Goal: Task Accomplishment & Management: Complete application form

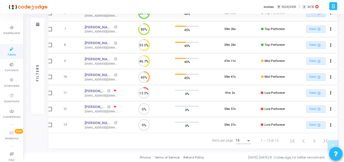
scroll to position [52, 0]
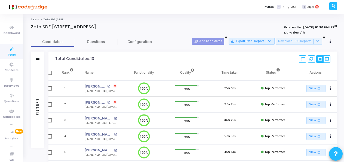
click at [5, 54] on link "Tests" at bounding box center [11, 51] width 23 height 15
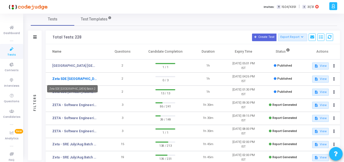
click at [76, 79] on link "Zeta SDE [GEOGRAPHIC_DATA] Batch 2" at bounding box center [74, 78] width 45 height 5
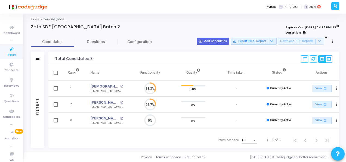
click at [193, 147] on div "Items per page: 15 1 – 3 of 3" at bounding box center [194, 139] width 282 height 15
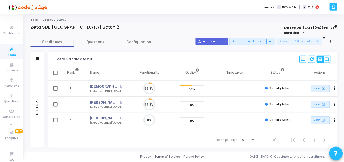
scroll to position [11, 14]
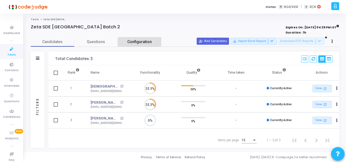
click at [139, 43] on span "Configuration" at bounding box center [139, 42] width 24 height 6
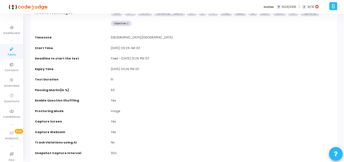
scroll to position [45, 0]
click at [145, 59] on div "Fixed - 13 Sep, 2025 01:26 PM IST" at bounding box center [222, 59] width 228 height 6
drag, startPoint x: 145, startPoint y: 59, endPoint x: 137, endPoint y: 59, distance: 8.2
click at [137, 59] on div "Fixed - 13 Sep, 2025 01:26 PM IST" at bounding box center [222, 59] width 228 height 6
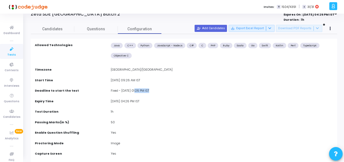
scroll to position [0, 0]
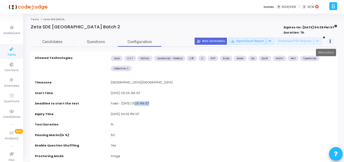
click at [327, 41] on button at bounding box center [330, 42] width 8 height 8
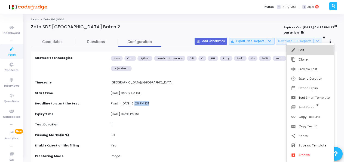
click at [320, 53] on button "edit Edit" at bounding box center [309, 50] width 47 height 10
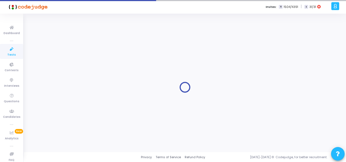
type input "Zeta SDE [GEOGRAPHIC_DATA] Batch 2"
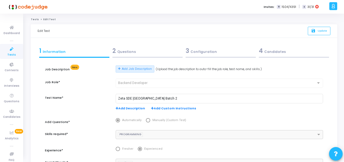
click at [194, 48] on div "3 Configuration" at bounding box center [220, 50] width 70 height 9
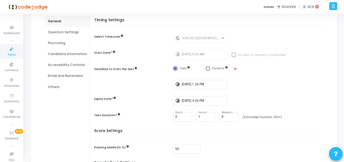
scroll to position [53, 0]
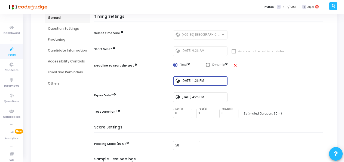
click at [212, 81] on input "9/13/2025, 1:26 PM" at bounding box center [204, 81] width 44 height 4
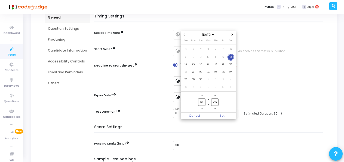
click at [217, 110] on button "Minus a minute" at bounding box center [214, 108] width 5 height 5
type input "25"
click at [200, 108] on icon "Minus a hour" at bounding box center [201, 108] width 2 height 2
click at [201, 96] on icon "Add a hour" at bounding box center [201, 95] width 2 height 2
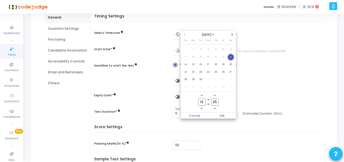
type input "14"
click at [213, 95] on icon "Add a minute" at bounding box center [214, 95] width 2 height 2
click at [214, 108] on icon "Minus a minute" at bounding box center [214, 108] width 2 height 2
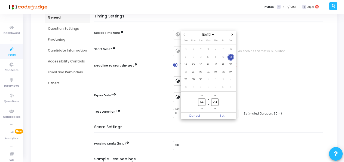
click at [214, 108] on icon "Minus a minute" at bounding box center [214, 108] width 2 height 2
type input "22"
click at [202, 96] on icon "Add a hour" at bounding box center [201, 95] width 2 height 2
type input "15"
click at [212, 106] on owl-date-time-timer-box "22 Minute" at bounding box center [214, 102] width 13 height 18
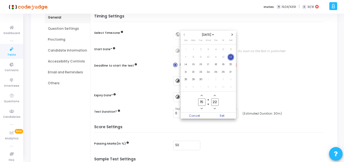
click at [213, 106] on span "Minus a minute" at bounding box center [214, 108] width 5 height 5
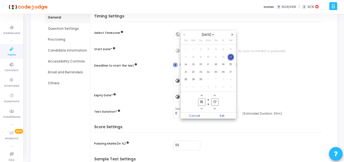
click at [213, 106] on span "Minus a minute" at bounding box center [214, 108] width 5 height 5
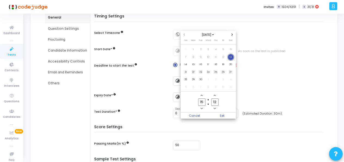
click at [213, 106] on span "Minus a minute" at bounding box center [214, 108] width 5 height 5
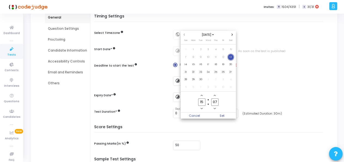
click at [213, 106] on span "Minus a minute" at bounding box center [214, 108] width 5 height 5
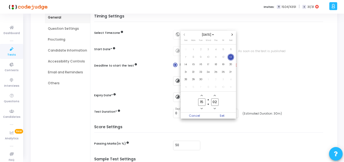
click at [213, 106] on span "Minus a minute" at bounding box center [214, 108] width 5 height 5
type input "00"
click at [213, 106] on span "Minus a minute" at bounding box center [214, 108] width 5 height 5
type input "14"
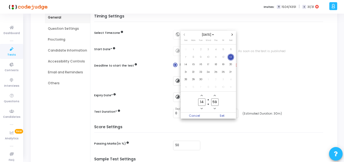
click at [213, 106] on span "Minus a minute" at bounding box center [214, 108] width 5 height 5
click at [213, 95] on icon "Add a minute" at bounding box center [214, 95] width 2 height 2
type input "59"
click at [213, 95] on icon "Add a minute" at bounding box center [214, 95] width 2 height 2
type input "15"
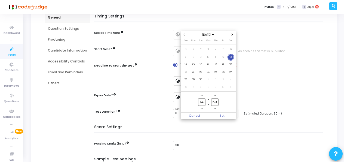
type input "00"
click at [222, 114] on span "Set" at bounding box center [222, 115] width 28 height 6
type input "9/13/2025, 3:00 PM"
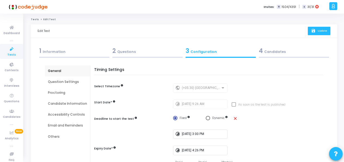
click at [323, 33] on button "save Update" at bounding box center [319, 31] width 23 height 8
click at [11, 26] on icon at bounding box center [11, 27] width 11 height 7
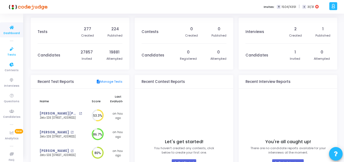
click at [9, 54] on span "Tests" at bounding box center [11, 54] width 8 height 5
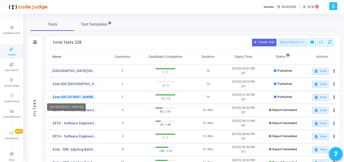
click at [70, 95] on link "Zeta SDE [STREET_ADDRESS]" at bounding box center [74, 96] width 45 height 5
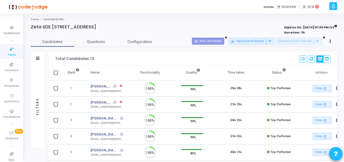
scroll to position [11, 14]
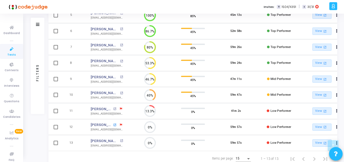
click at [115, 123] on mat-icon "open_in_new" at bounding box center [114, 124] width 3 height 3
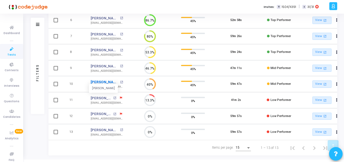
click at [105, 79] on link "[PERSON_NAME]" at bounding box center [105, 81] width 28 height 5
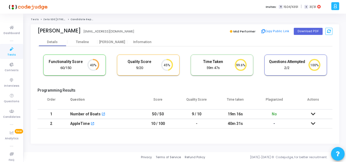
drag, startPoint x: 153, startPoint y: 114, endPoint x: 165, endPoint y: 115, distance: 11.5
click at [165, 115] on td "50 / 50" at bounding box center [157, 114] width 39 height 10
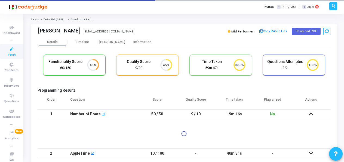
click at [165, 115] on td "50 / 50" at bounding box center [157, 114] width 38 height 10
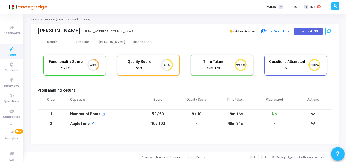
click at [175, 115] on td "50 / 50" at bounding box center [157, 114] width 39 height 10
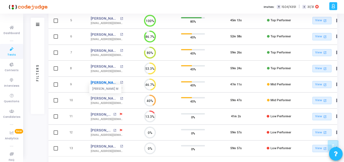
click at [109, 80] on link "[PERSON_NAME] M" at bounding box center [105, 82] width 28 height 5
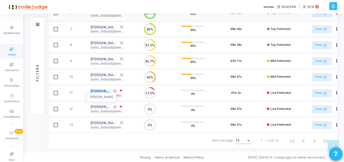
click at [102, 88] on link "[PERSON_NAME]" at bounding box center [101, 90] width 21 height 5
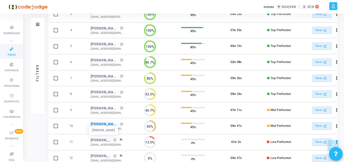
click at [104, 121] on link "[PERSON_NAME]" at bounding box center [105, 123] width 28 height 5
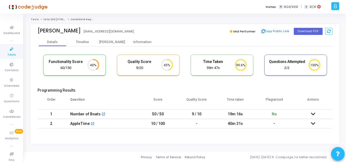
drag, startPoint x: 152, startPoint y: 111, endPoint x: 161, endPoint y: 113, distance: 9.4
click at [161, 113] on td "50 / 50" at bounding box center [157, 114] width 39 height 10
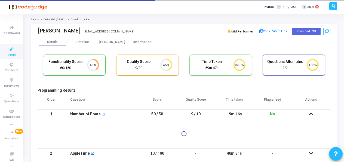
click at [161, 113] on td "50 / 50" at bounding box center [157, 114] width 38 height 10
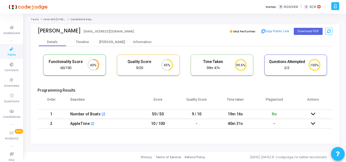
drag, startPoint x: 152, startPoint y: 115, endPoint x: 164, endPoint y: 116, distance: 12.0
click at [164, 116] on td "50 / 50" at bounding box center [157, 114] width 39 height 10
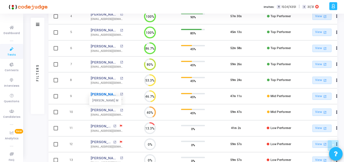
click at [105, 91] on link "[PERSON_NAME] M" at bounding box center [105, 93] width 28 height 5
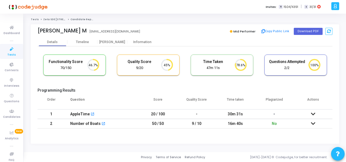
click at [312, 114] on icon at bounding box center [313, 114] width 4 height 4
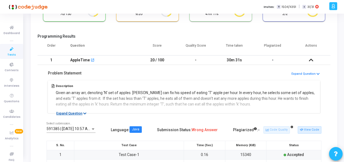
click at [68, 113] on button "Expand Question" at bounding box center [71, 112] width 36 height 5
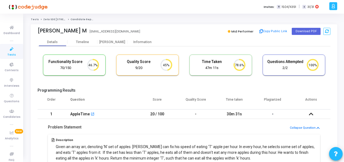
click at [13, 52] on span "Tests" at bounding box center [11, 54] width 8 height 5
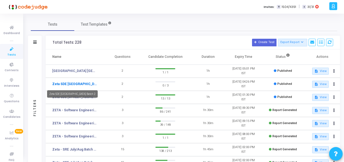
click at [89, 83] on link "Zeta SDE [GEOGRAPHIC_DATA] Batch 2" at bounding box center [74, 83] width 45 height 5
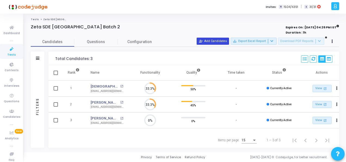
click at [224, 40] on button "person_add_alt Add Candidates" at bounding box center [213, 41] width 32 height 7
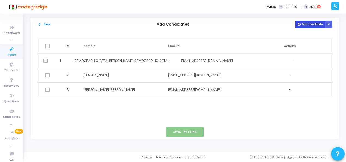
click at [317, 27] on button "Add Candidate" at bounding box center [310, 24] width 30 height 7
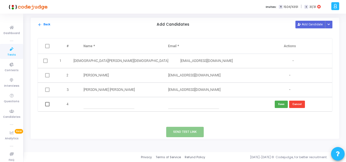
click at [121, 102] on input "text" at bounding box center [108, 104] width 51 height 9
paste input "Manasa Yaram"
type input "Manasa Yaram"
click at [183, 106] on input "text" at bounding box center [193, 104] width 51 height 9
paste input "yarammanasa2001@gmail.com"
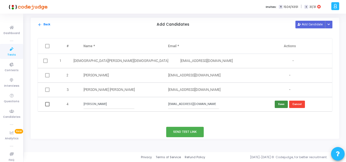
type input "yarammanasa2001@gmail.com"
click at [281, 105] on button "Save" at bounding box center [281, 103] width 13 height 7
click at [314, 23] on button "Add Candidate" at bounding box center [310, 24] width 30 height 7
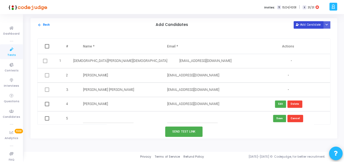
scroll to position [1, 0]
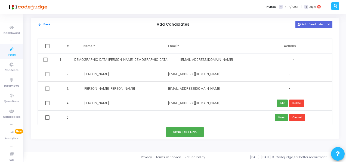
click at [116, 115] on input "text" at bounding box center [108, 117] width 51 height 9
paste input "Sachin Mane"
type input "Sachin Mane"
click at [184, 117] on input "text" at bounding box center [193, 117] width 51 height 9
paste input "sachinmane.akj@gmail.com"
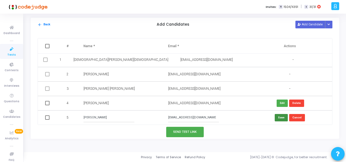
type input "sachinmane.akj@gmail.com"
click at [278, 117] on button "Save" at bounding box center [281, 117] width 13 height 7
click at [48, 103] on span at bounding box center [47, 103] width 4 height 4
click at [47, 105] on input "checkbox" at bounding box center [47, 105] width 0 height 0
checkbox input "true"
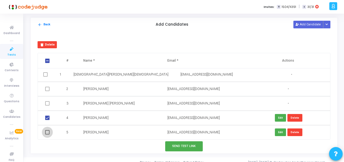
click at [47, 131] on span at bounding box center [47, 132] width 4 height 4
click at [47, 134] on input "checkbox" at bounding box center [47, 134] width 0 height 0
checkbox input "true"
click at [195, 147] on button "Send Test Link" at bounding box center [184, 146] width 38 height 10
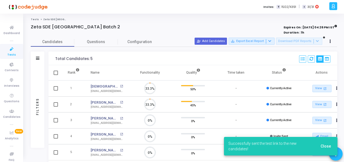
scroll to position [11, 14]
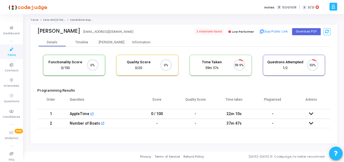
scroll to position [11, 14]
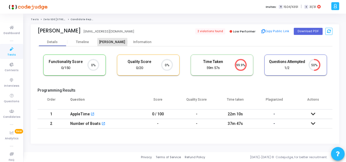
click at [113, 40] on div "[PERSON_NAME]" at bounding box center [112, 42] width 30 height 4
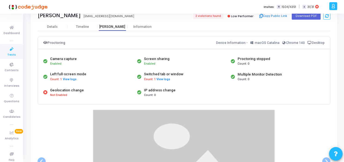
scroll to position [16, 0]
